Goal: Task Accomplishment & Management: Use online tool/utility

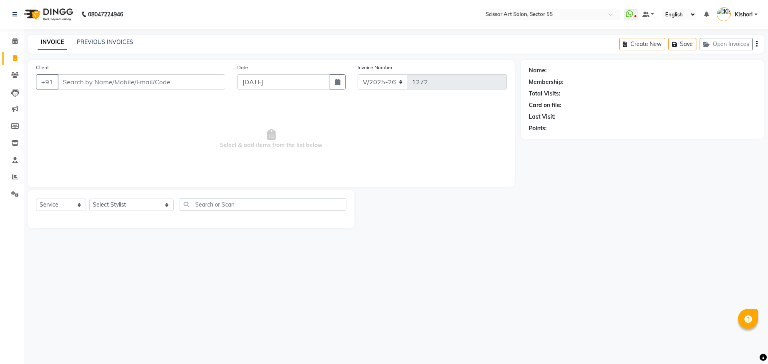
select select "4753"
select select "service"
click at [82, 88] on input "Client" at bounding box center [142, 81] width 168 height 15
click at [136, 205] on select "Select Stylist [PERSON_NAME] ([DEMOGRAPHIC_DATA] hairdresser) [PERSON_NAME] [PE…" at bounding box center [131, 205] width 84 height 12
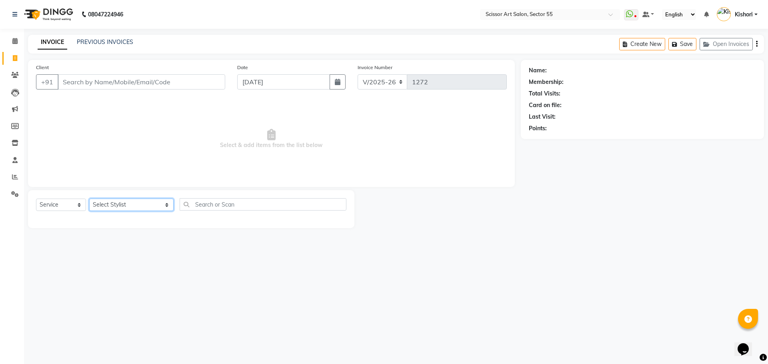
click at [121, 208] on select "Select Stylist [PERSON_NAME] ([DEMOGRAPHIC_DATA] hairdresser) [PERSON_NAME] [PE…" at bounding box center [131, 205] width 84 height 12
select select "29037"
click at [89, 199] on select "Select Stylist [PERSON_NAME] ([DEMOGRAPHIC_DATA] hairdresser) [PERSON_NAME] [PE…" at bounding box center [131, 205] width 84 height 12
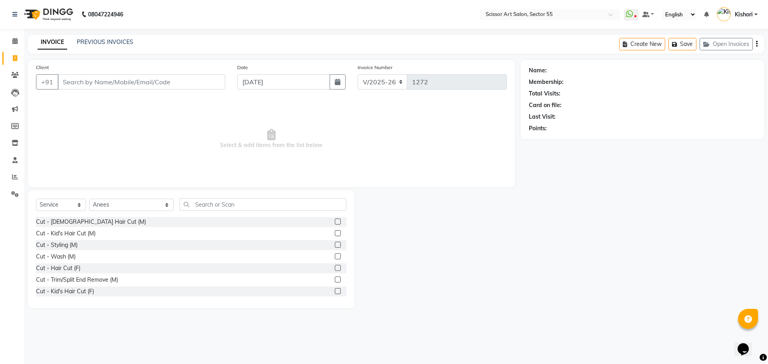
click at [335, 221] on label at bounding box center [338, 222] width 6 height 6
click at [335, 221] on input "checkbox" at bounding box center [337, 222] width 5 height 5
click at [335, 221] on label at bounding box center [338, 222] width 6 height 6
click at [335, 221] on input "checkbox" at bounding box center [337, 222] width 5 height 5
checkbox input "false"
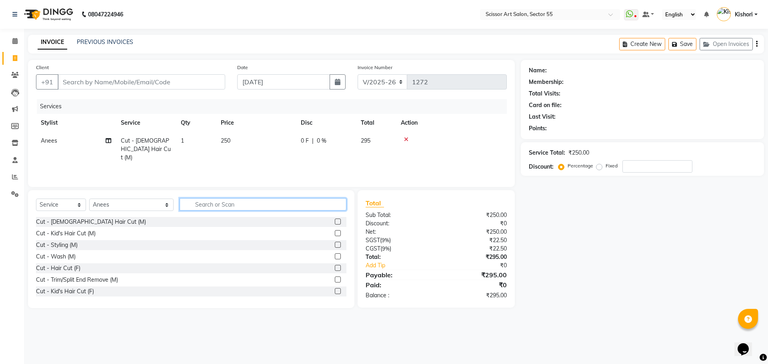
click at [291, 208] on input "text" at bounding box center [263, 204] width 167 height 12
type input "b"
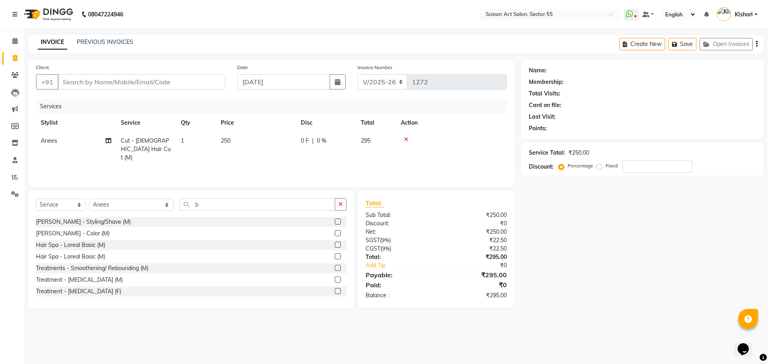
click at [335, 221] on label at bounding box center [338, 222] width 6 height 6
click at [335, 221] on input "checkbox" at bounding box center [337, 222] width 5 height 5
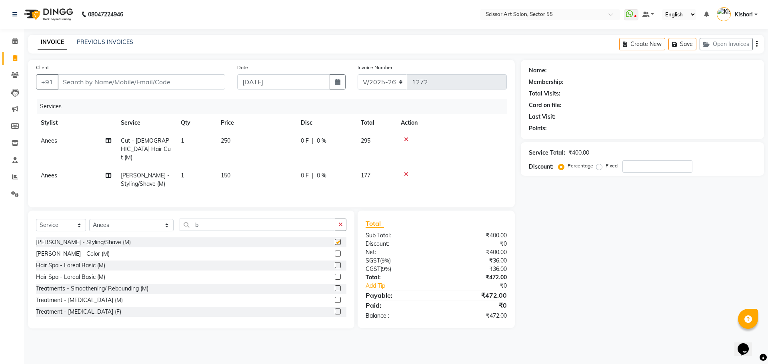
checkbox input "false"
click at [142, 86] on input "Client" at bounding box center [142, 81] width 168 height 15
type input "1"
type input "0"
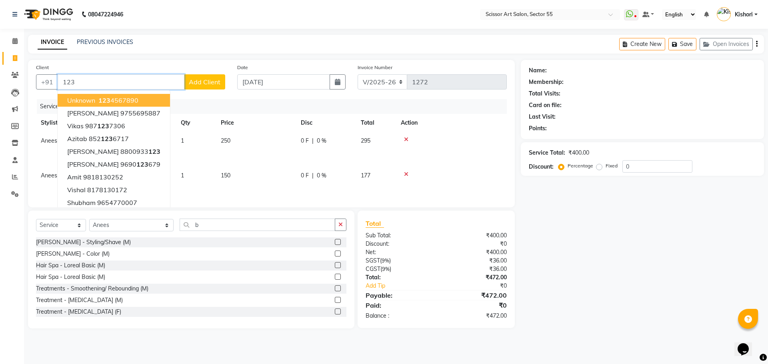
click at [140, 100] on button "unknown 123 4567890" at bounding box center [114, 100] width 112 height 13
type input "1234567890"
click at [140, 100] on div "Services" at bounding box center [275, 106] width 476 height 15
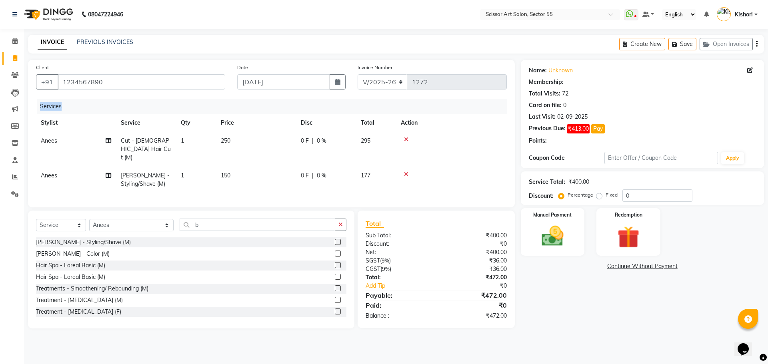
select select "1: Object"
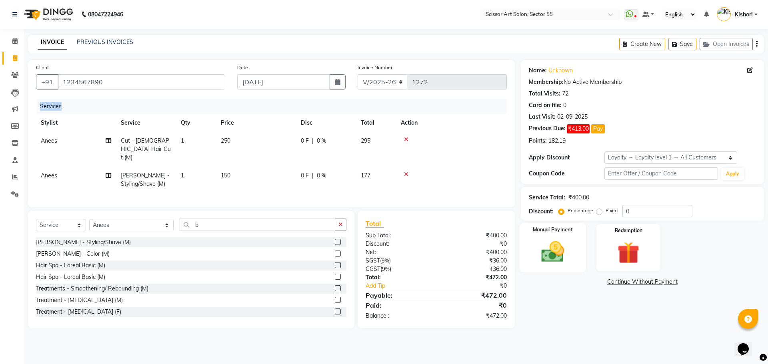
click at [560, 257] on img at bounding box center [552, 252] width 37 height 26
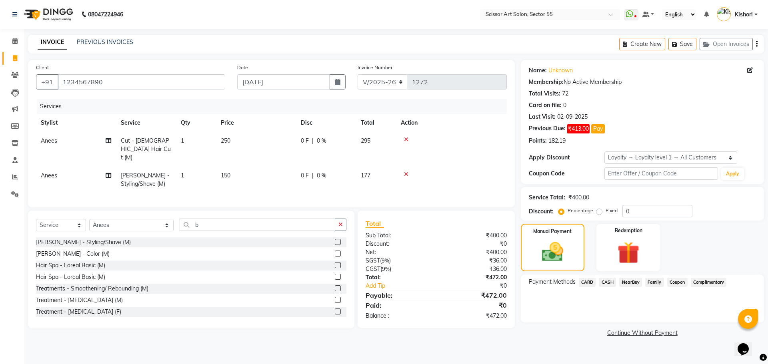
click at [586, 281] on span "CARD" at bounding box center [587, 282] width 17 height 9
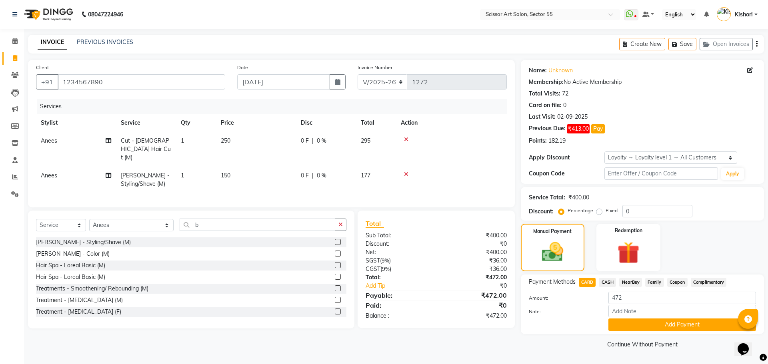
click at [586, 281] on span "CARD" at bounding box center [587, 282] width 17 height 9
click at [634, 323] on button "Add Payment" at bounding box center [682, 325] width 148 height 12
click at [634, 323] on div "Name: Unknown Membership: No Active Membership Total Visits: 72 Card on file: 0…" at bounding box center [645, 205] width 249 height 291
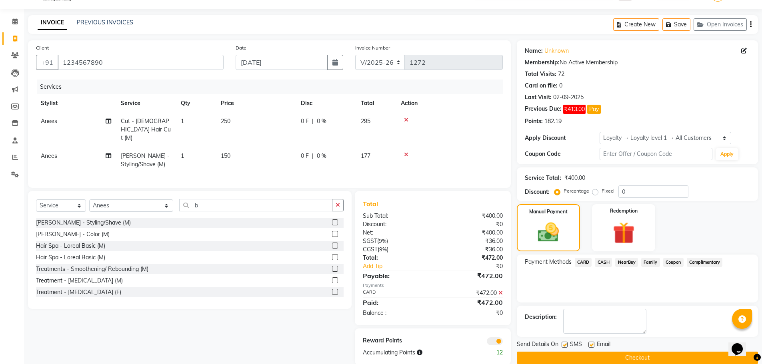
scroll to position [32, 0]
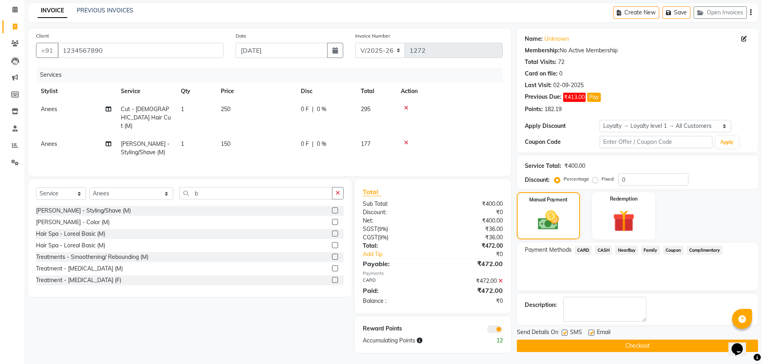
click at [500, 330] on span at bounding box center [495, 329] width 16 height 8
click at [503, 331] on input "checkbox" at bounding box center [503, 331] width 0 height 0
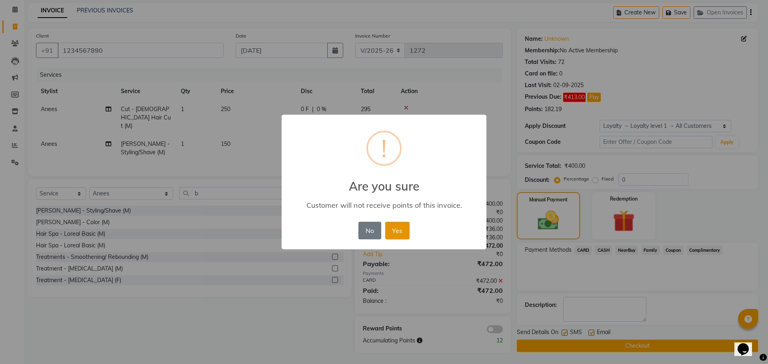
click at [395, 231] on button "Yes" at bounding box center [397, 231] width 24 height 18
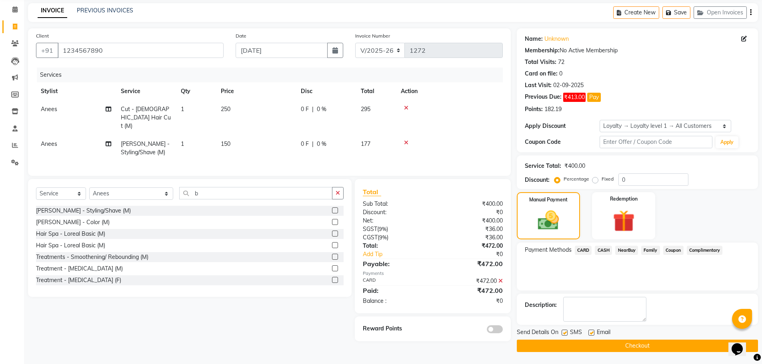
click at [547, 344] on button "Checkout" at bounding box center [637, 346] width 241 height 12
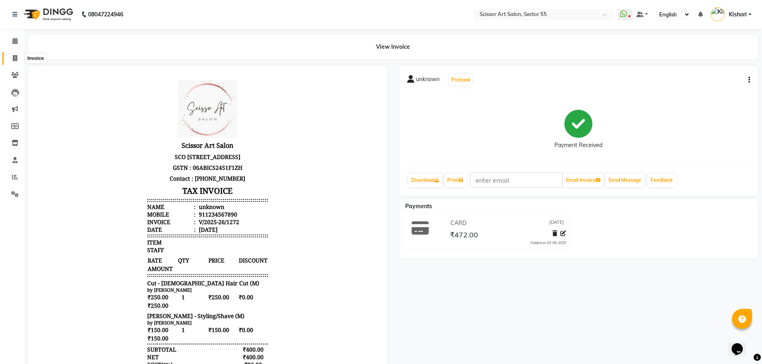
click at [18, 56] on span at bounding box center [15, 58] width 14 height 9
select select "service"
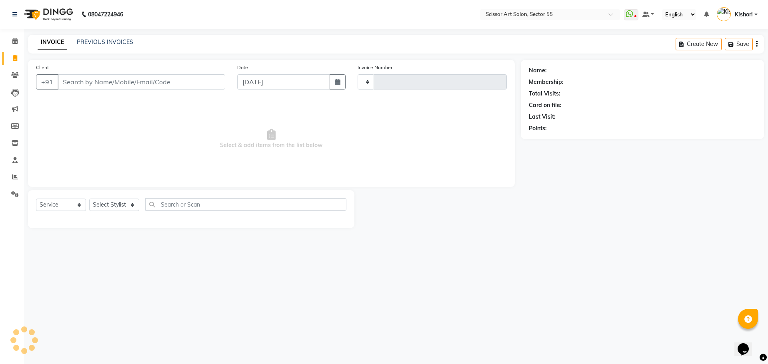
type input "1273"
select select "4753"
click at [136, 202] on select "Select Stylist" at bounding box center [114, 205] width 50 height 12
drag, startPoint x: 136, startPoint y: 202, endPoint x: 138, endPoint y: 195, distance: 7.9
click at [137, 201] on select "Select Stylist" at bounding box center [114, 205] width 50 height 12
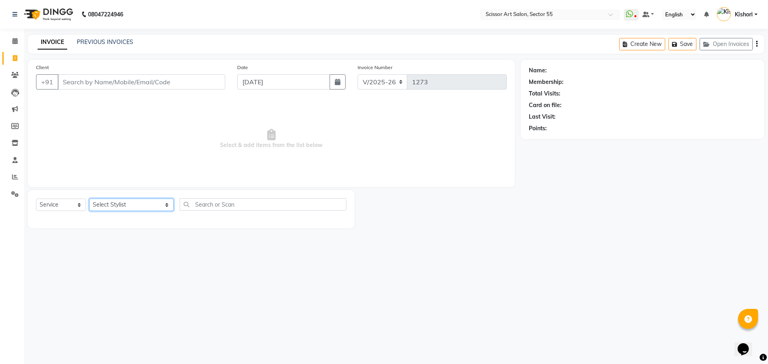
click at [122, 206] on select "Select Stylist [PERSON_NAME] ([DEMOGRAPHIC_DATA] hairdresser) [PERSON_NAME] [PE…" at bounding box center [131, 205] width 84 height 12
click at [121, 210] on select "Select Stylist [PERSON_NAME] ([DEMOGRAPHIC_DATA] hairdresser) [PERSON_NAME] [PE…" at bounding box center [131, 205] width 84 height 12
select select "87795"
click at [89, 199] on select "Select Stylist [PERSON_NAME] ([DEMOGRAPHIC_DATA] hairdresser) [PERSON_NAME] [PE…" at bounding box center [131, 205] width 84 height 12
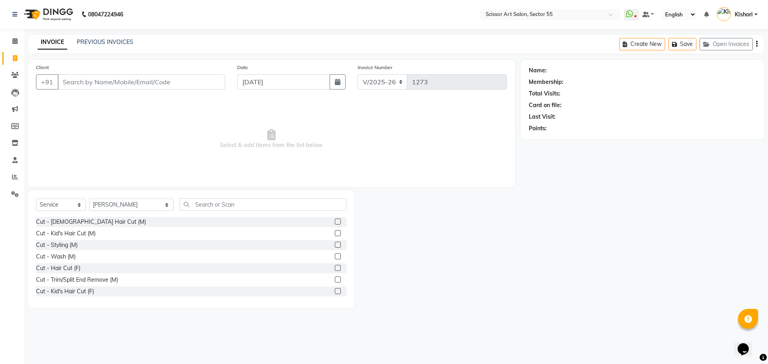
drag, startPoint x: 334, startPoint y: 220, endPoint x: 327, endPoint y: 219, distance: 7.0
click at [335, 220] on label at bounding box center [338, 222] width 6 height 6
click at [335, 220] on input "checkbox" at bounding box center [337, 222] width 5 height 5
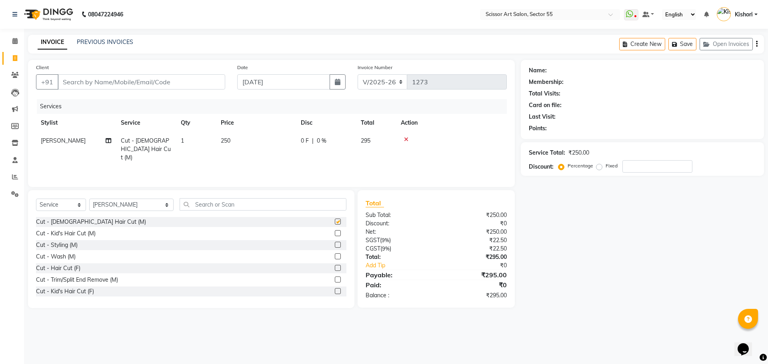
checkbox input "false"
click at [262, 206] on input "text" at bounding box center [263, 204] width 167 height 12
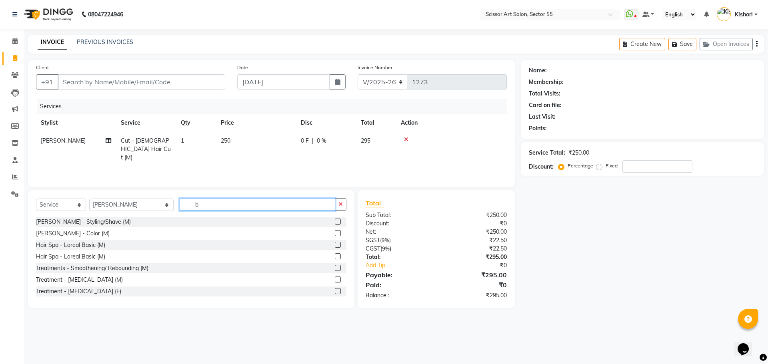
type input "b"
click at [335, 222] on label at bounding box center [338, 222] width 6 height 6
click at [335, 222] on input "checkbox" at bounding box center [337, 222] width 5 height 5
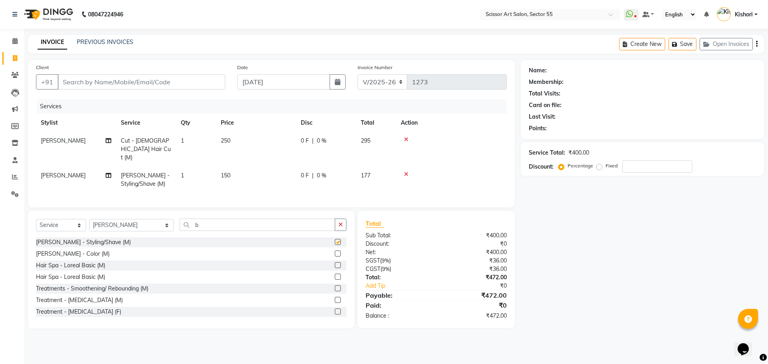
checkbox input "false"
click at [660, 170] on input "number" at bounding box center [657, 166] width 70 height 12
type input "1"
